Goal: Task Accomplishment & Management: Manage account settings

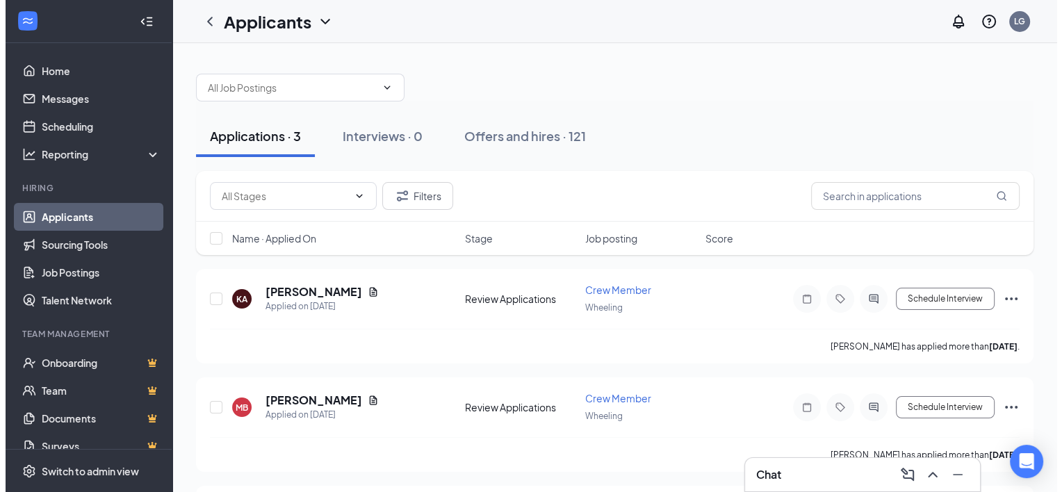
scroll to position [100, 0]
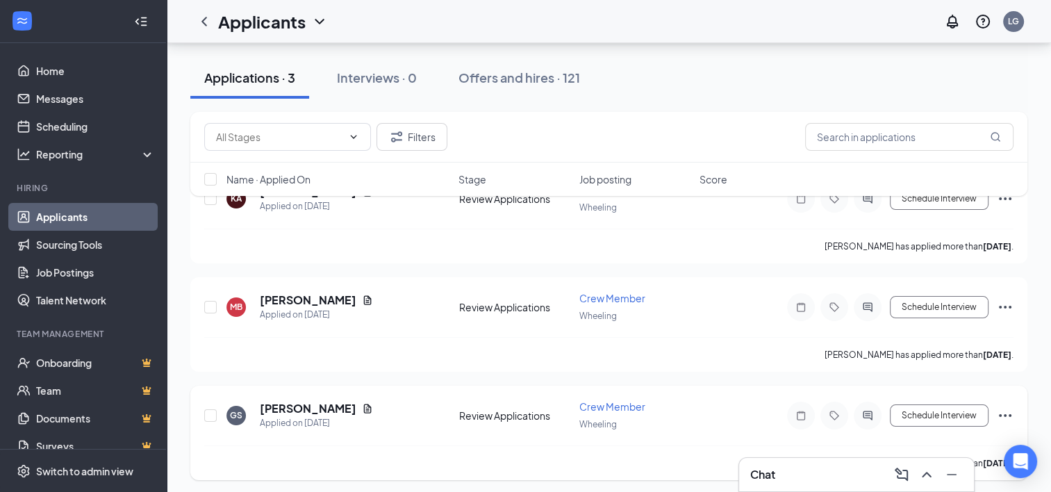
click at [1002, 409] on icon "Ellipses" at bounding box center [1005, 415] width 17 height 17
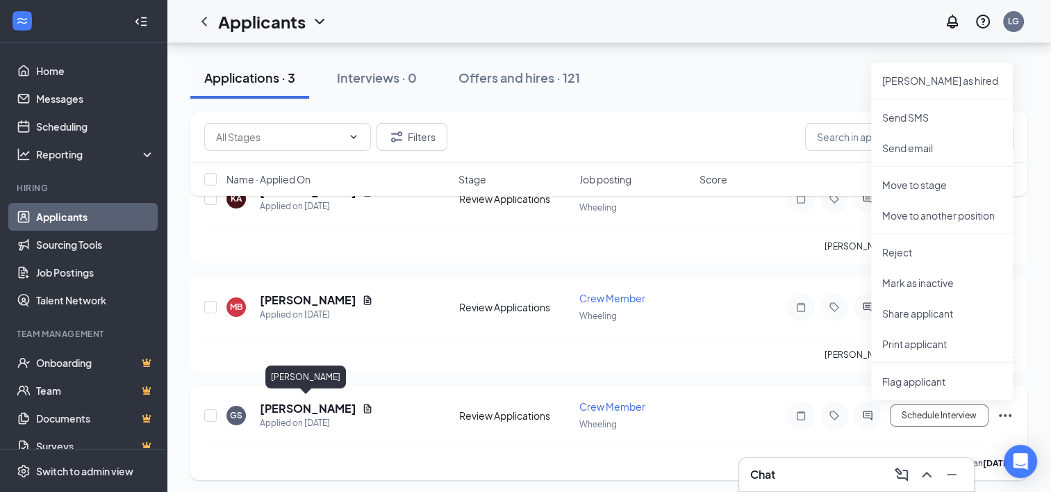
click at [321, 406] on h5 "[PERSON_NAME]" at bounding box center [308, 408] width 97 height 15
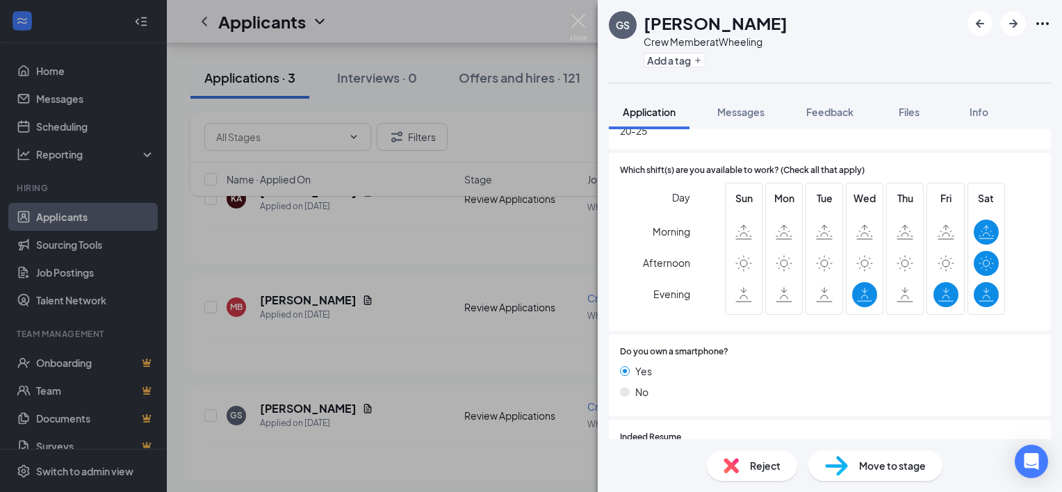
scroll to position [609, 0]
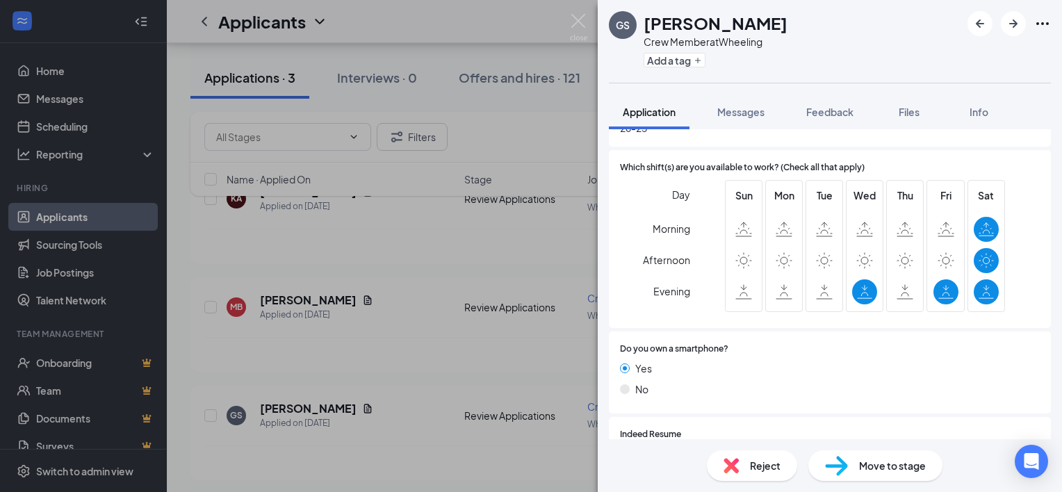
click at [776, 469] on span "Reject" at bounding box center [765, 465] width 31 height 15
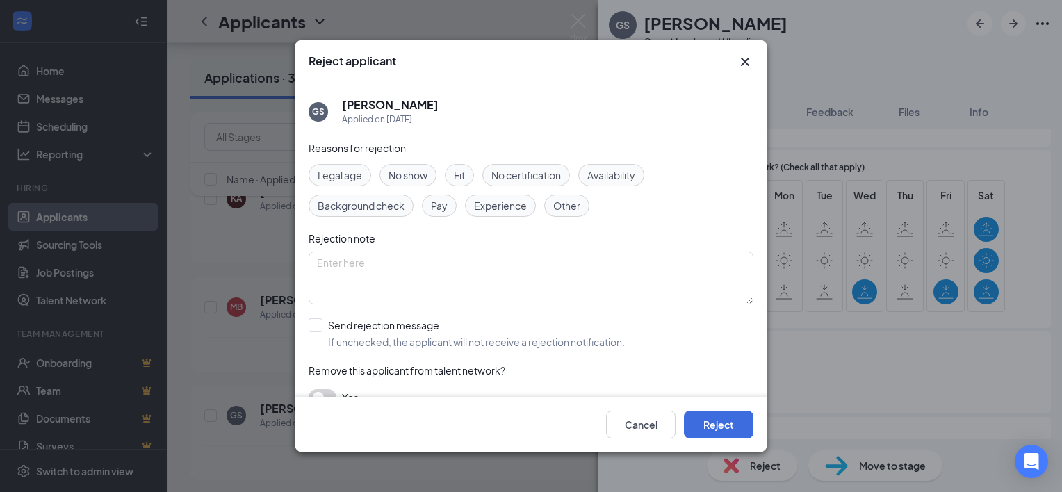
click at [456, 176] on span "Fit" at bounding box center [459, 174] width 11 height 15
click at [494, 329] on input "Send rejection message If unchecked, the applicant will not receive a rejection…" at bounding box center [467, 333] width 316 height 31
checkbox input "true"
click at [735, 416] on button "Reject" at bounding box center [718, 425] width 69 height 28
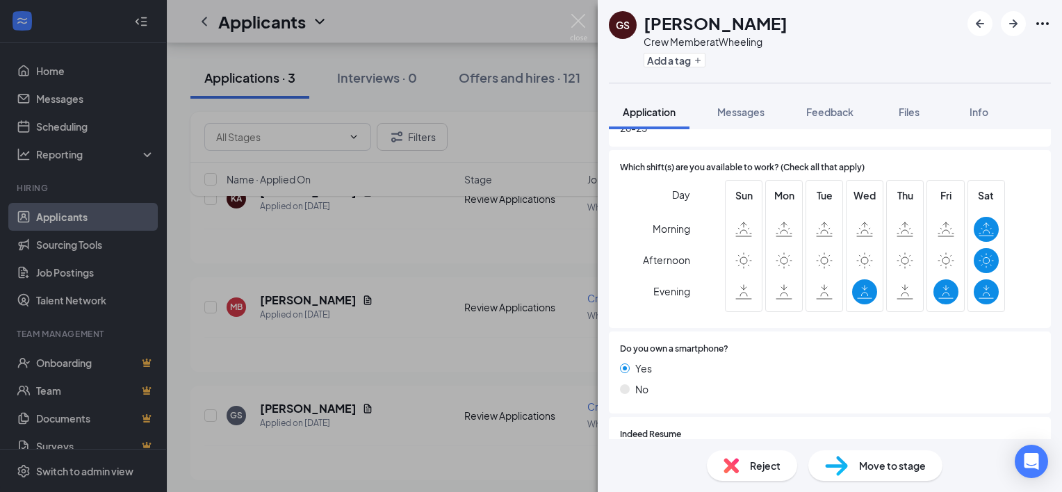
click at [735, 416] on div "GS [PERSON_NAME] Crew Member at Wheeling Add a tag Application Messages Feedbac…" at bounding box center [830, 246] width 464 height 492
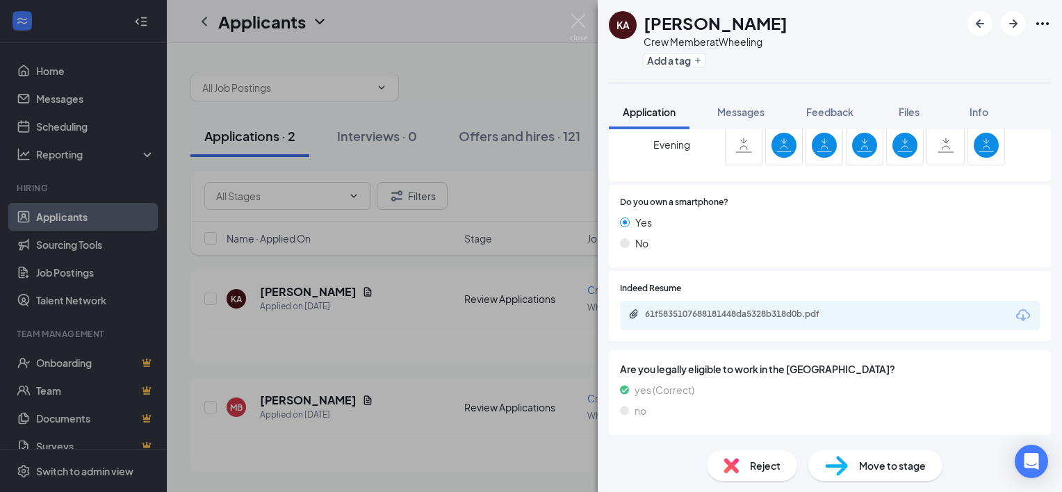
scroll to position [789, 0]
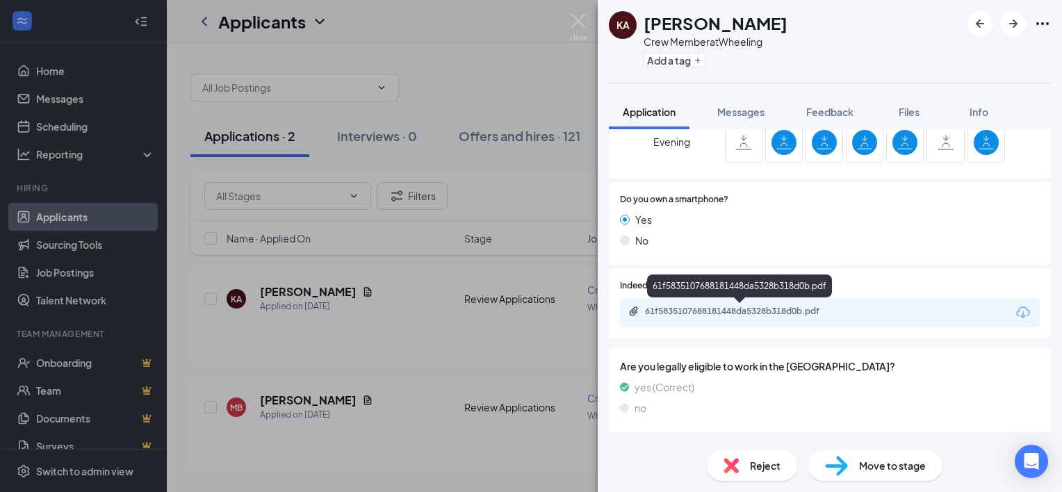
click at [763, 297] on div "61f5835107688181448da5328b318d0b.pdf" at bounding box center [739, 286] width 185 height 23
click at [826, 314] on div "61f5835107688181448da5328b318d0b.pdf" at bounding box center [742, 311] width 195 height 11
click at [860, 470] on span "Move to stage" at bounding box center [892, 465] width 67 height 15
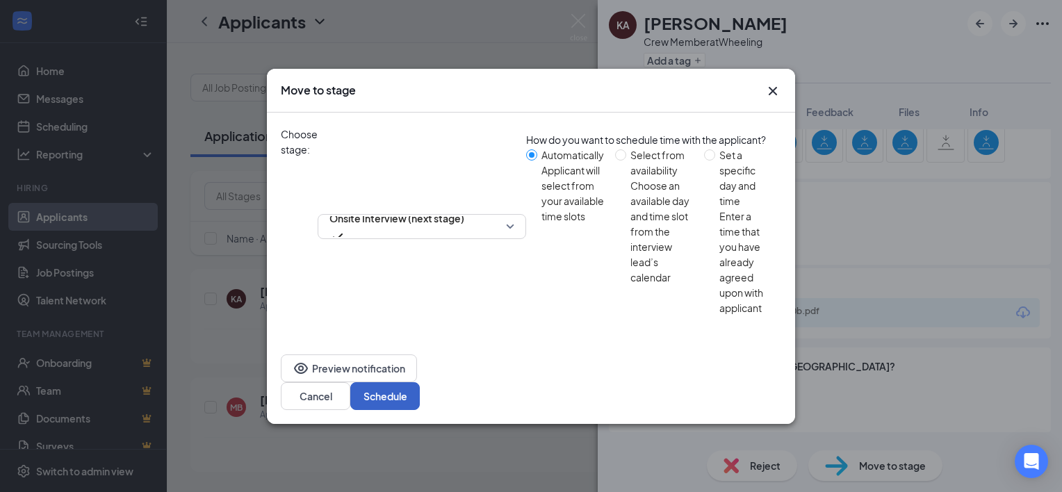
click at [420, 382] on button "Schedule" at bounding box center [384, 396] width 69 height 28
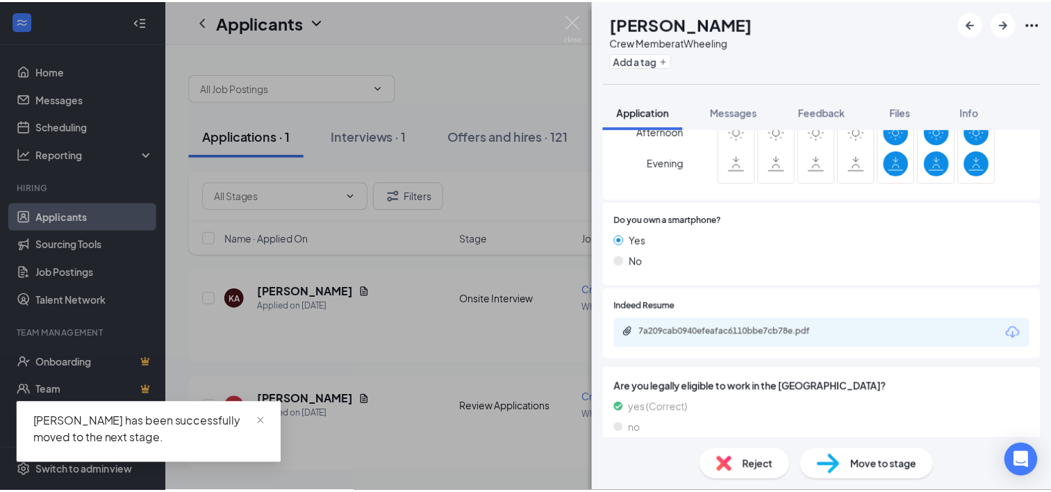
scroll to position [724, 0]
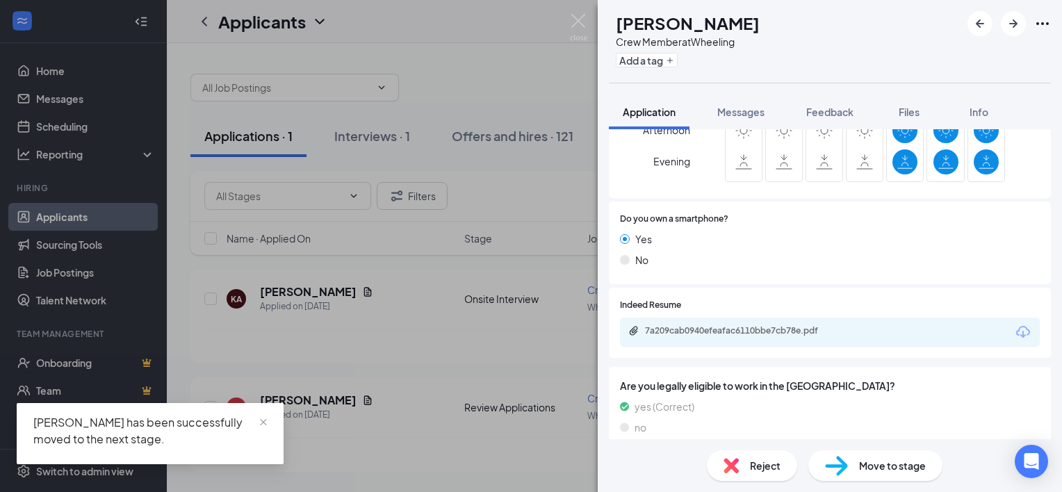
click at [774, 470] on span "Reject" at bounding box center [765, 465] width 31 height 15
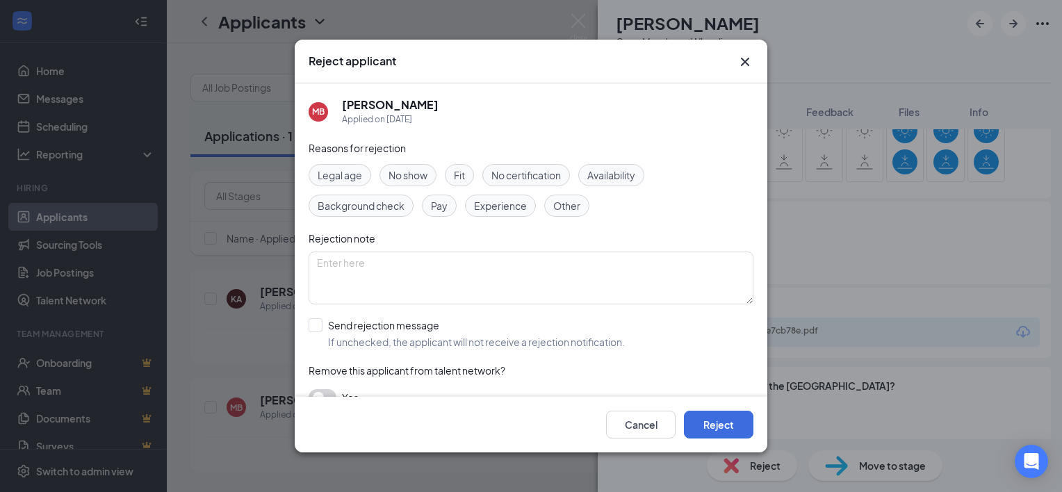
click at [468, 164] on div "Fit" at bounding box center [459, 175] width 29 height 22
click at [465, 167] on span "Fit" at bounding box center [459, 174] width 11 height 15
click at [461, 164] on div "Fit" at bounding box center [459, 175] width 29 height 22
click at [429, 334] on input "Send rejection message If unchecked, the applicant will not receive a rejection…" at bounding box center [467, 333] width 316 height 31
checkbox input "true"
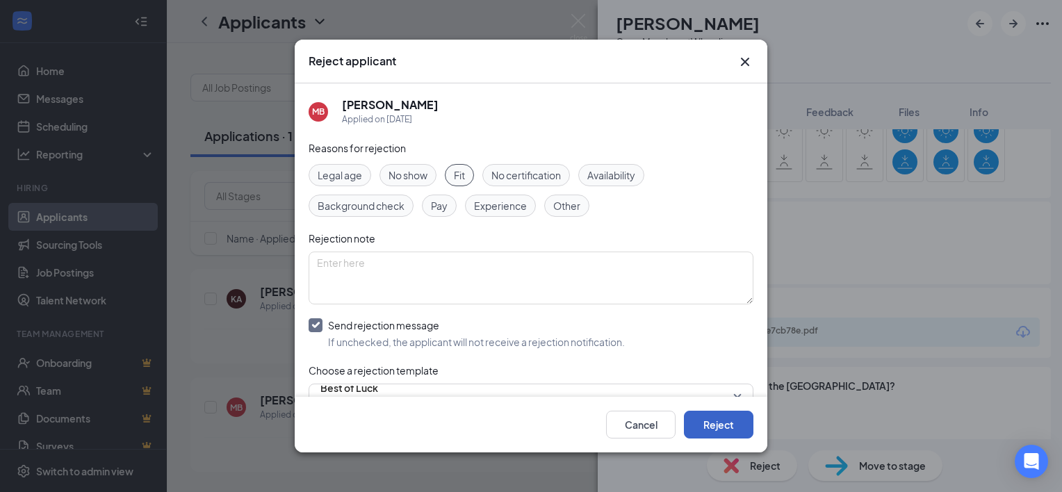
click at [724, 427] on button "Reject" at bounding box center [718, 425] width 69 height 28
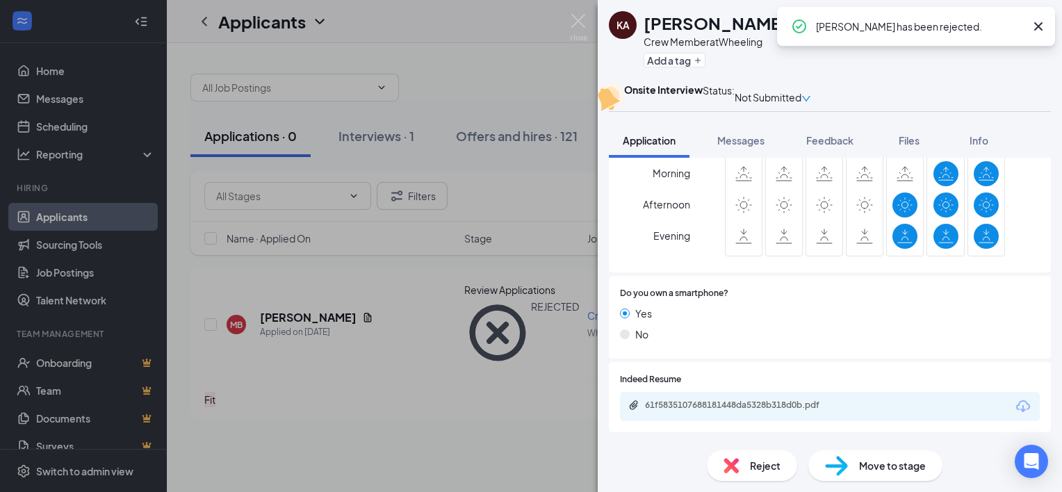
click at [314, 386] on div "KA [PERSON_NAME] Crew Member at Wheeling Add a tag Onsite Interview Status : No…" at bounding box center [531, 246] width 1062 height 492
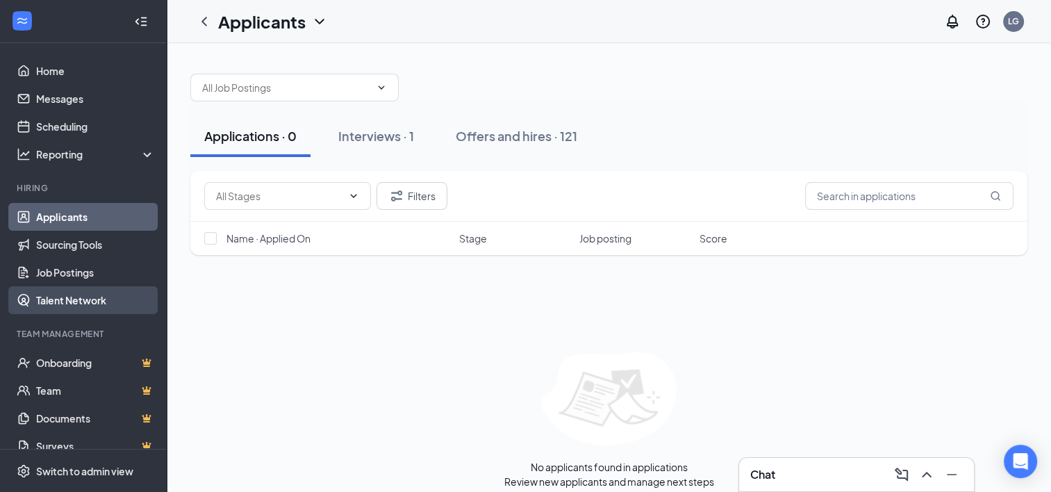
click at [95, 288] on link "Talent Network" at bounding box center [95, 300] width 119 height 28
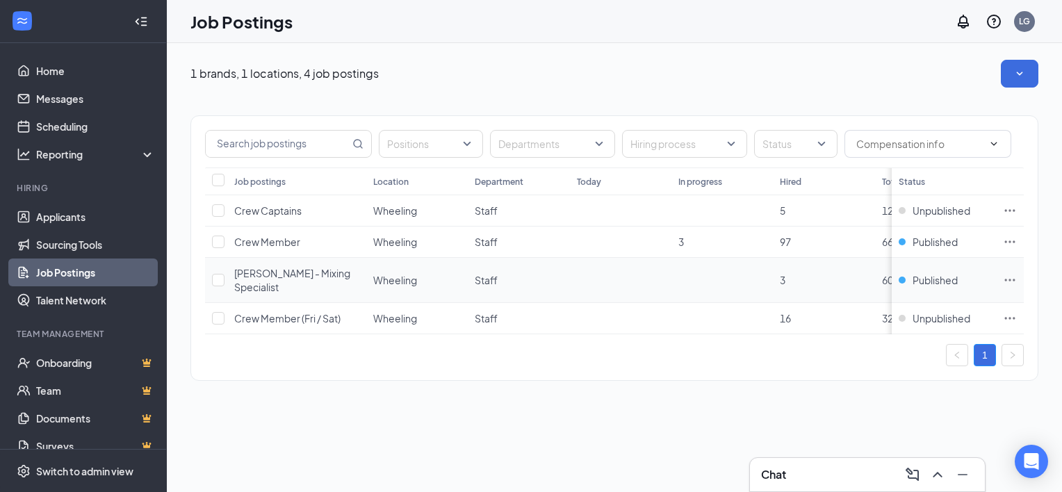
click at [323, 271] on span "Baker - Mixing Specialist" at bounding box center [292, 280] width 116 height 26
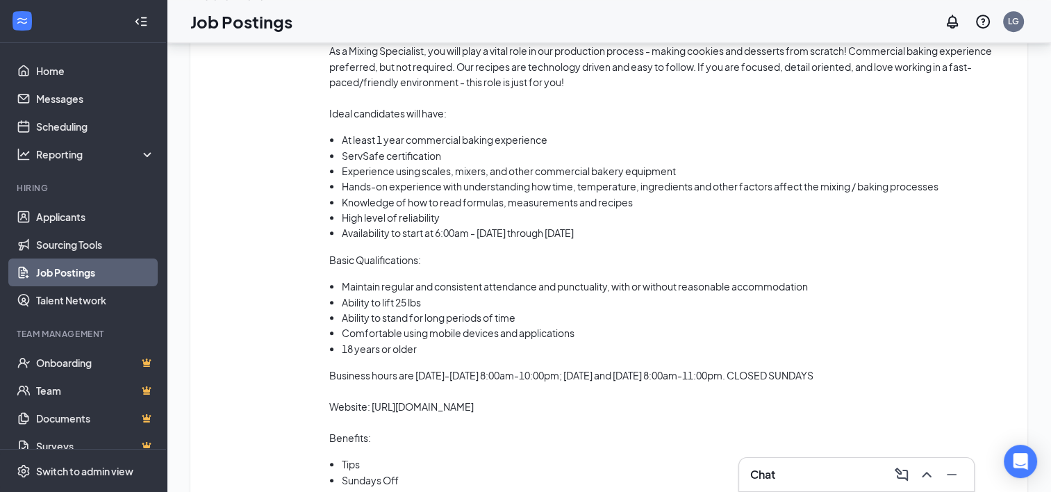
scroll to position [739, 0]
click at [755, 359] on div "Calling all those who love baking! Our mission at Crumbl is to bring together f…" at bounding box center [671, 279] width 685 height 569
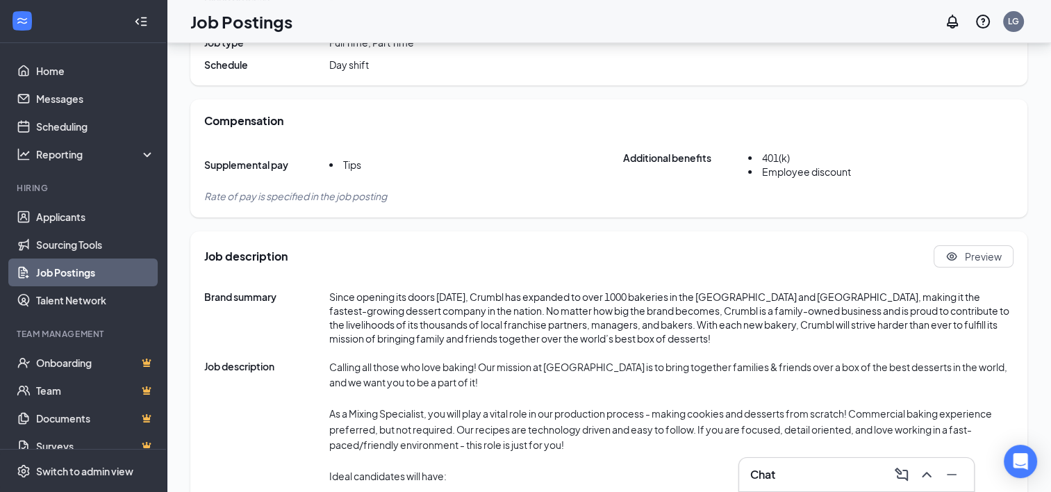
scroll to position [375, 0]
